Goal: Information Seeking & Learning: Learn about a topic

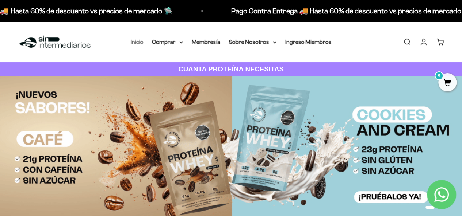
click at [140, 42] on link "Inicio" at bounding box center [137, 42] width 13 height 6
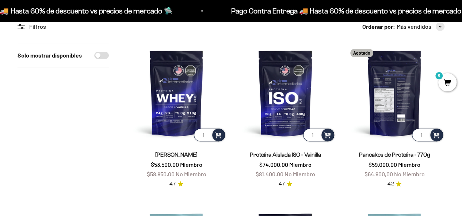
scroll to position [36, 0]
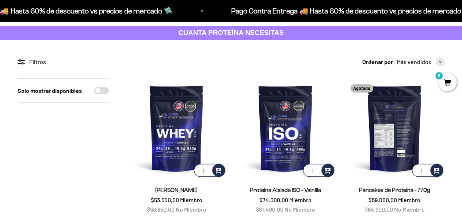
click at [405, 117] on img at bounding box center [394, 128] width 100 height 100
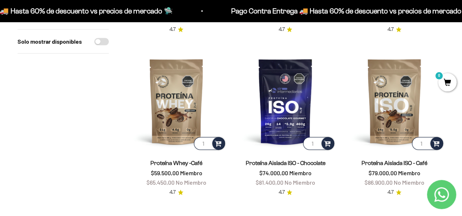
scroll to position [401, 0]
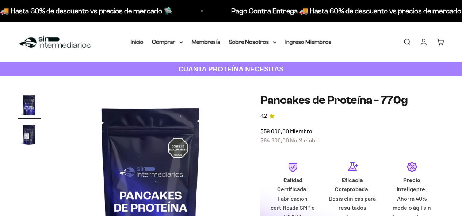
scroll to position [73, 0]
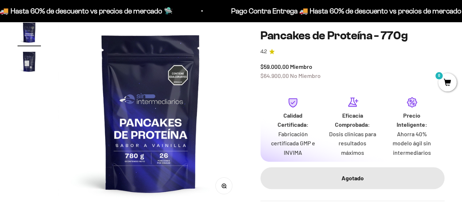
click at [29, 59] on img "Ir al artículo 2" at bounding box center [29, 61] width 23 height 23
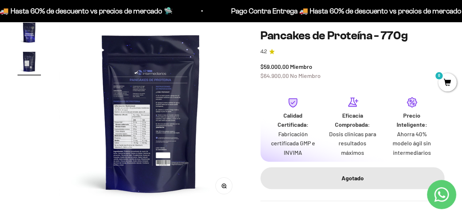
click at [138, 121] on img at bounding box center [151, 113] width 184 height 184
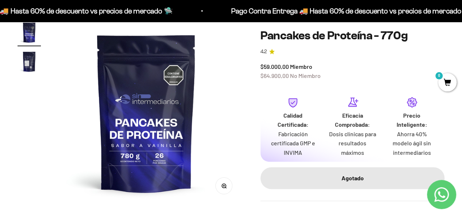
scroll to position [0, 0]
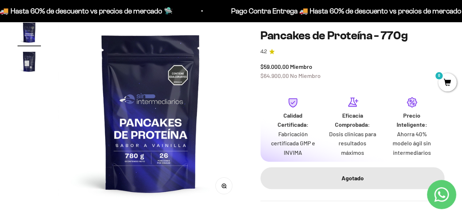
click at [219, 121] on img at bounding box center [150, 113] width 184 height 184
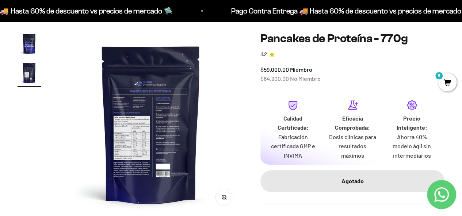
scroll to position [73, 0]
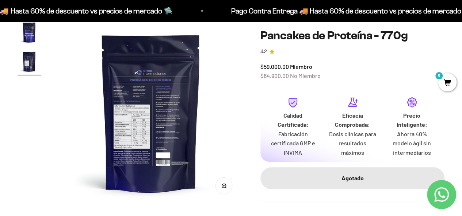
click at [224, 188] on circle "button" at bounding box center [223, 186] width 4 height 4
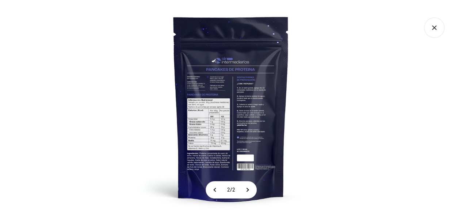
click at [228, 108] on img at bounding box center [231, 108] width 216 height 216
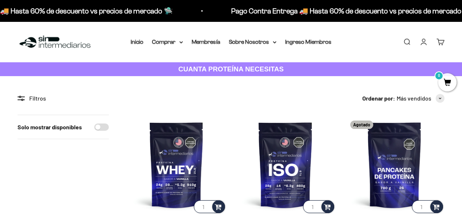
scroll to position [511, 0]
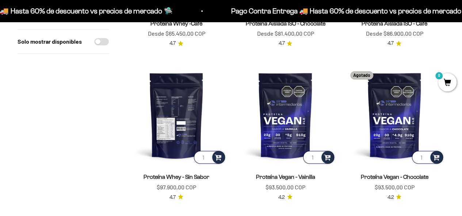
click at [179, 110] on img at bounding box center [176, 115] width 100 height 100
click at [175, 108] on img at bounding box center [176, 115] width 100 height 100
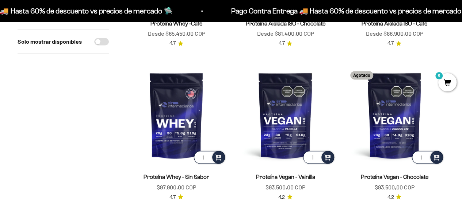
scroll to position [547, 0]
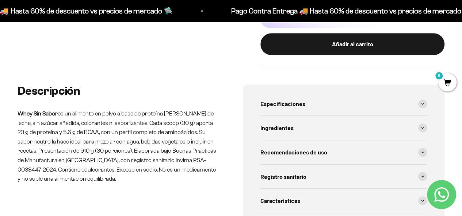
scroll to position [328, 0]
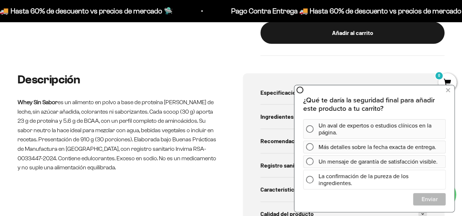
click at [309, 179] on span at bounding box center [309, 179] width 7 height 7
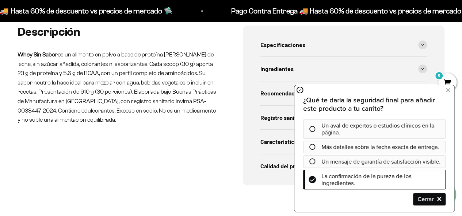
scroll to position [365, 0]
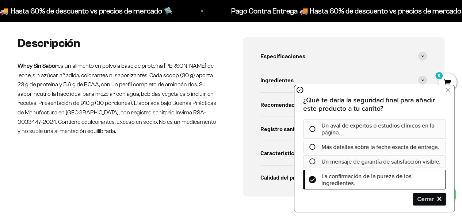
click at [433, 196] on span "Cerrar" at bounding box center [429, 199] width 32 height 13
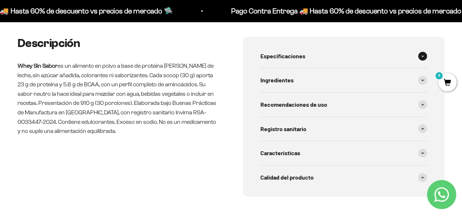
click at [314, 58] on div "Especificaciones" at bounding box center [343, 56] width 167 height 24
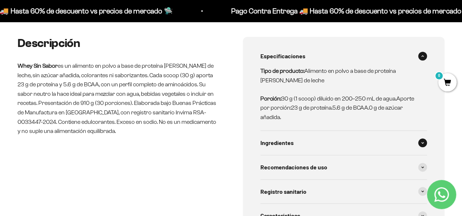
click at [424, 143] on span at bounding box center [422, 143] width 9 height 9
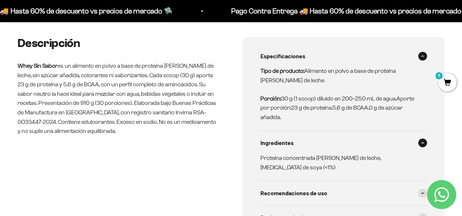
click at [424, 56] on span at bounding box center [422, 56] width 9 height 9
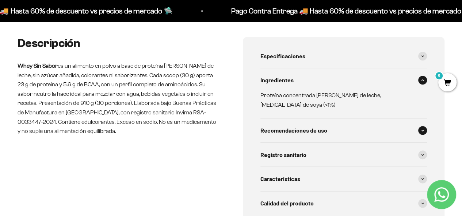
click at [425, 126] on span at bounding box center [422, 130] width 9 height 9
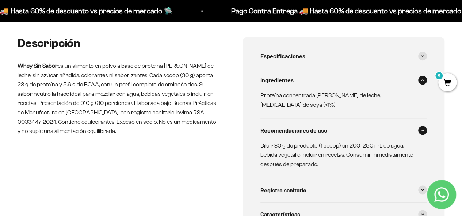
click at [425, 78] on span at bounding box center [422, 80] width 9 height 9
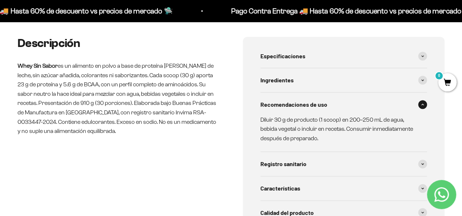
click at [425, 100] on div "Recomendaciones de uso" at bounding box center [343, 105] width 167 height 24
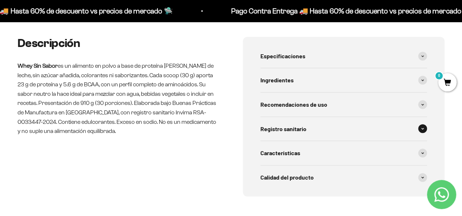
click at [422, 125] on span at bounding box center [422, 128] width 9 height 9
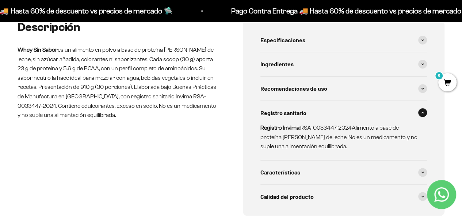
scroll to position [401, 0]
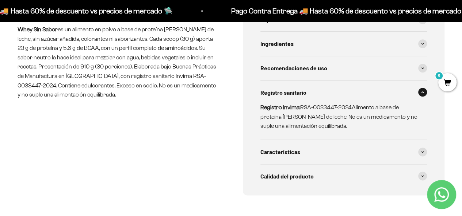
click at [424, 93] on span at bounding box center [422, 92] width 9 height 9
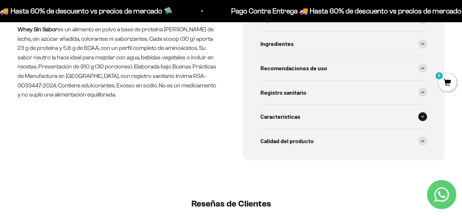
click at [423, 114] on span at bounding box center [422, 116] width 9 height 9
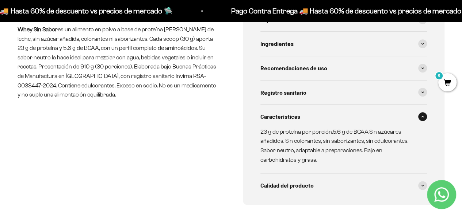
click at [423, 114] on span at bounding box center [422, 116] width 9 height 9
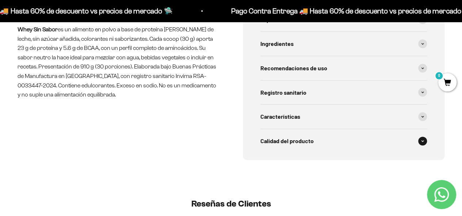
click at [421, 138] on span at bounding box center [422, 141] width 9 height 9
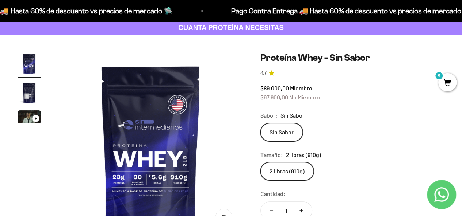
scroll to position [73, 0]
